Goal: Information Seeking & Learning: Learn about a topic

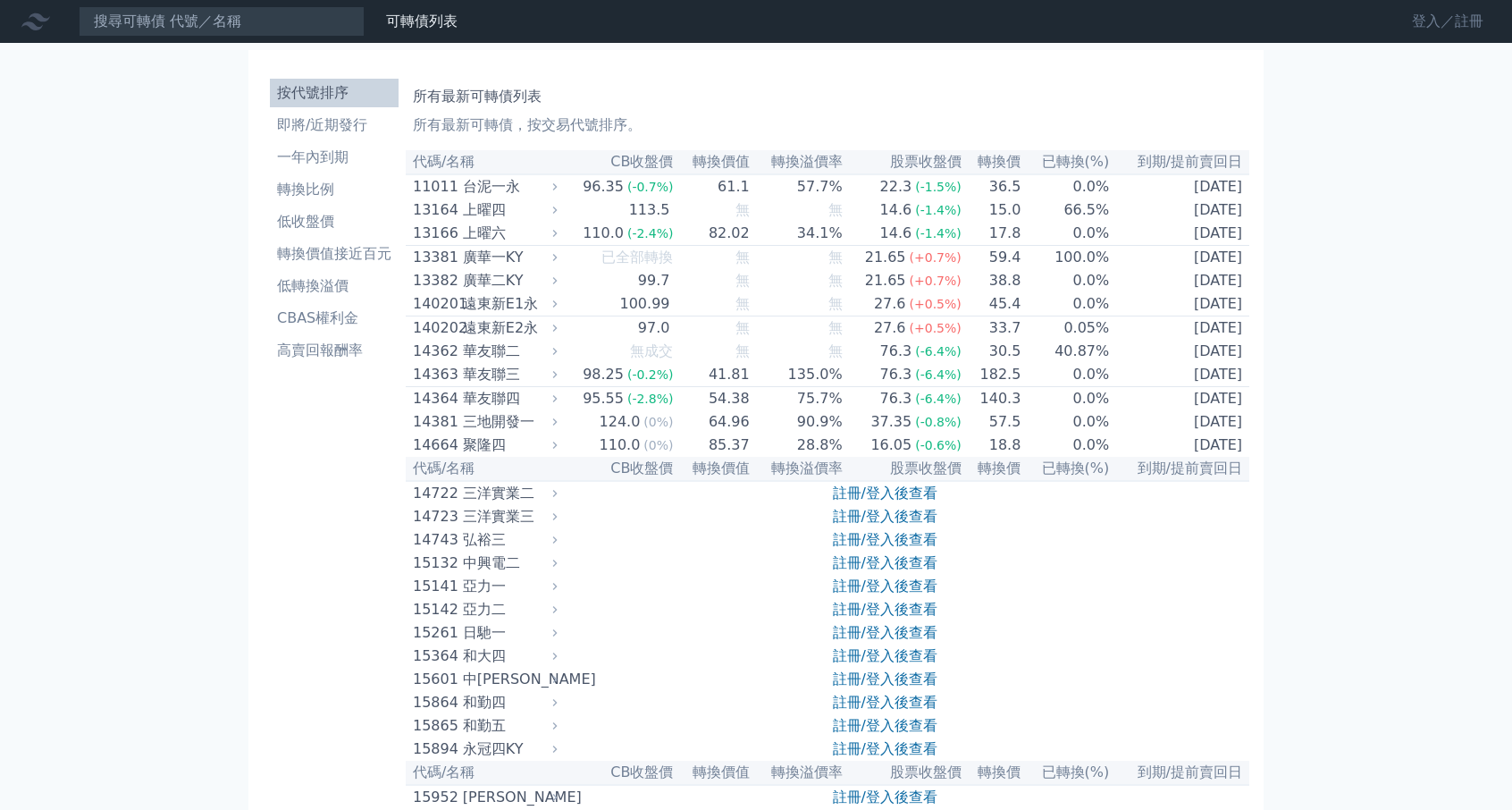
click at [1421, 19] on link "登入／註冊" at bounding box center [1447, 21] width 100 height 29
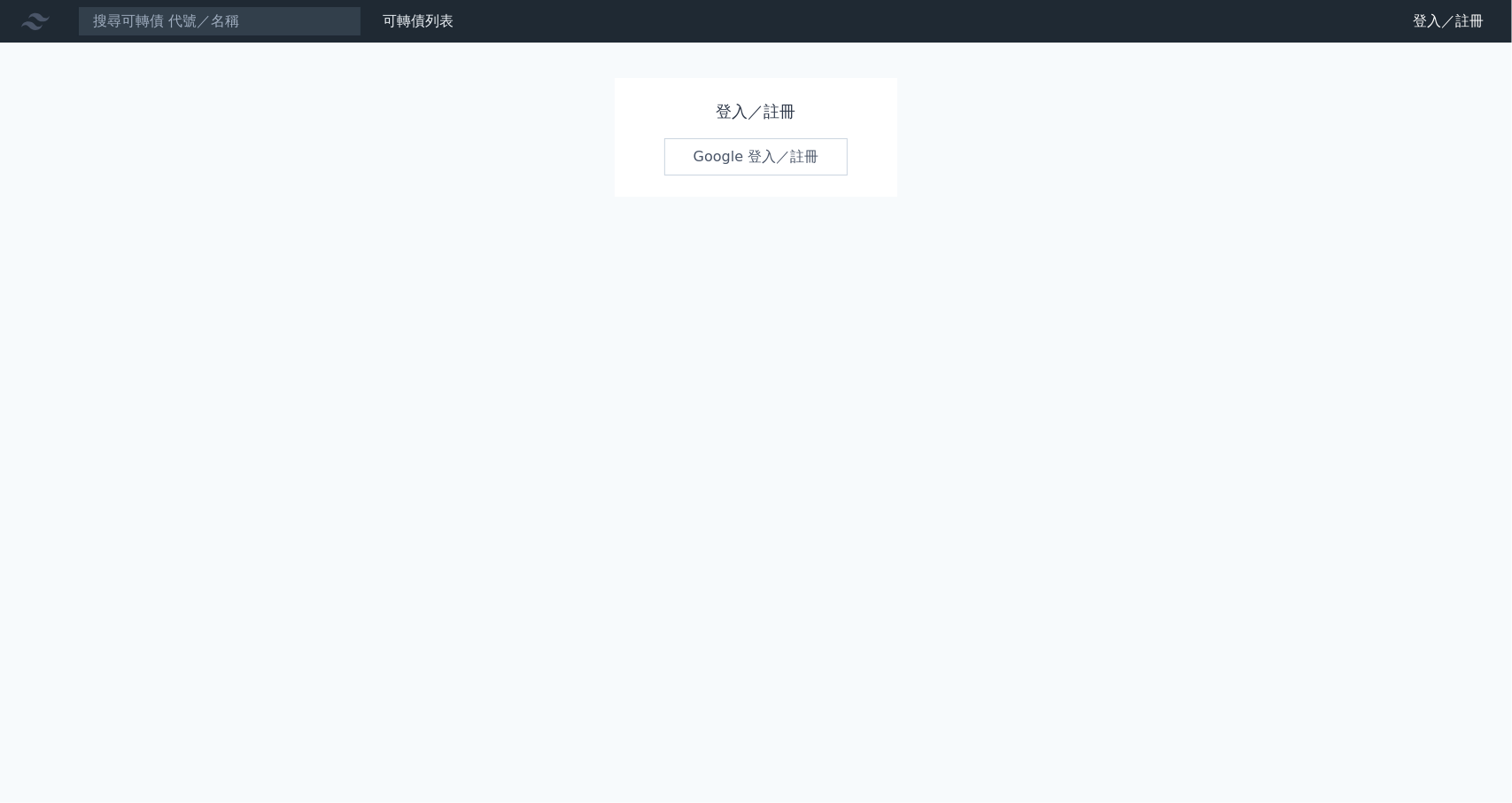
click at [744, 163] on link "Google 登入／註冊" at bounding box center [756, 157] width 184 height 37
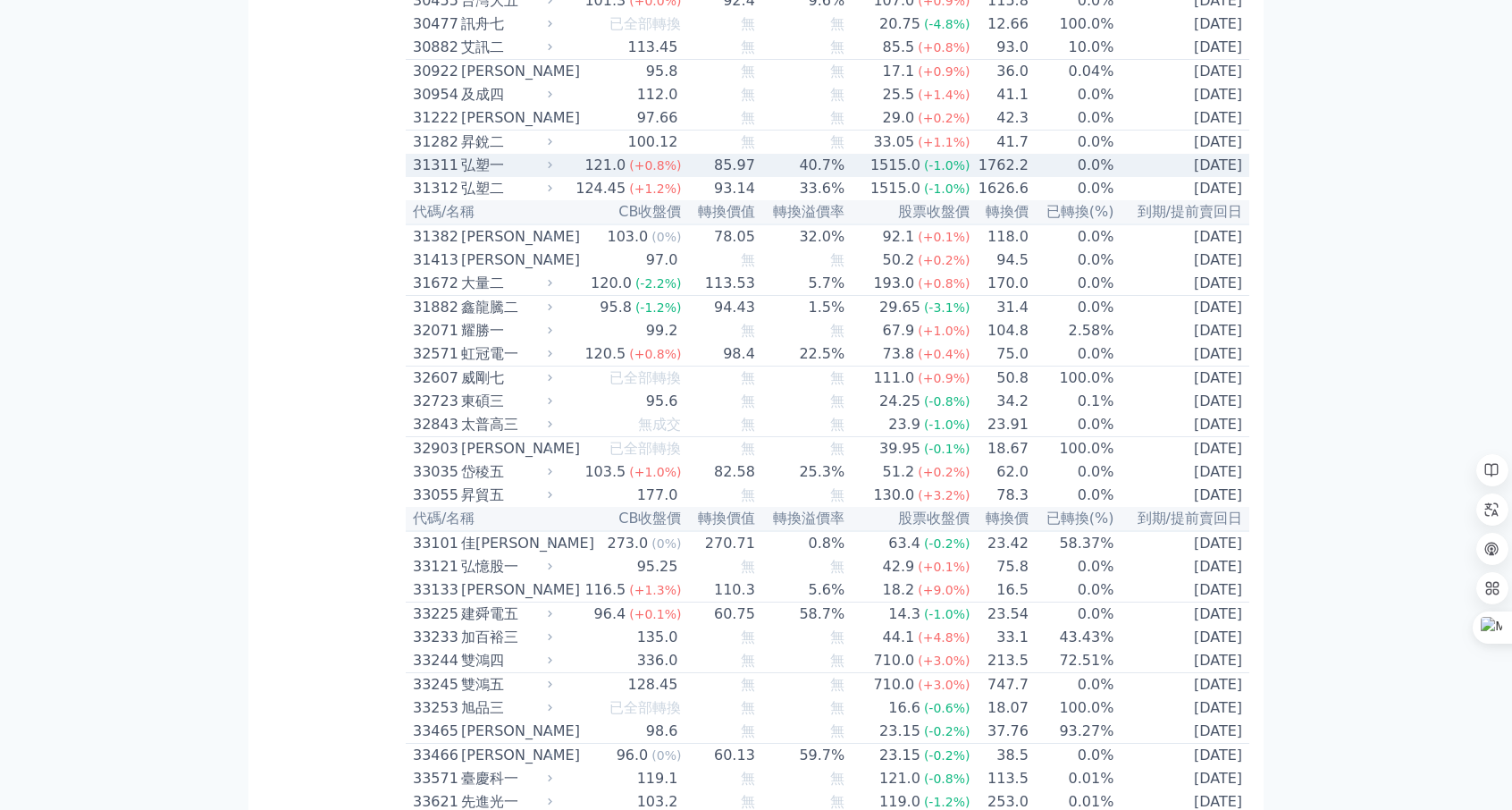
scroll to position [2681, 0]
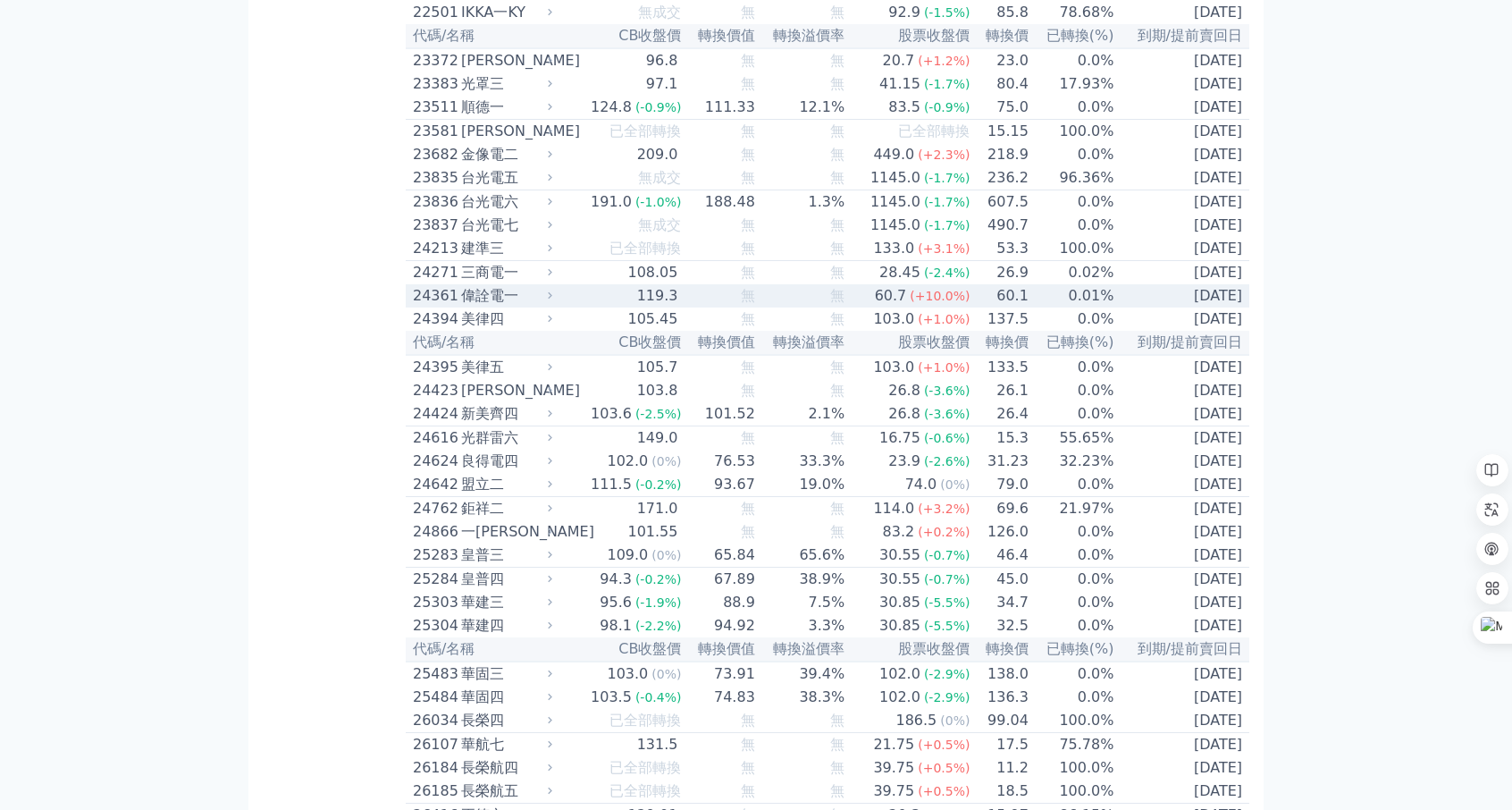
click at [848, 307] on td "60.7 (+10.0%)" at bounding box center [908, 295] width 125 height 23
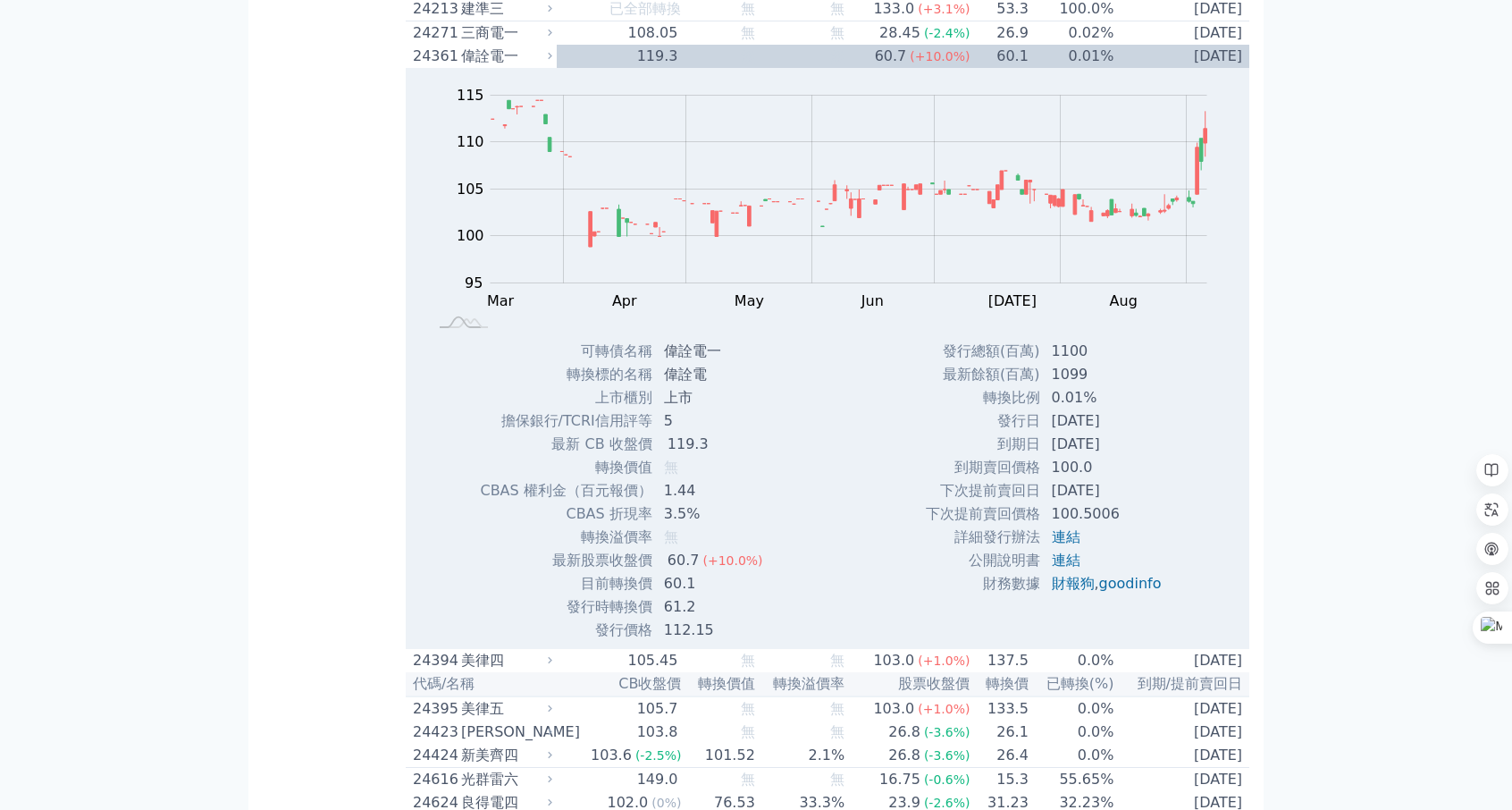
scroll to position [1620, 0]
